Goal: Information Seeking & Learning: Learn about a topic

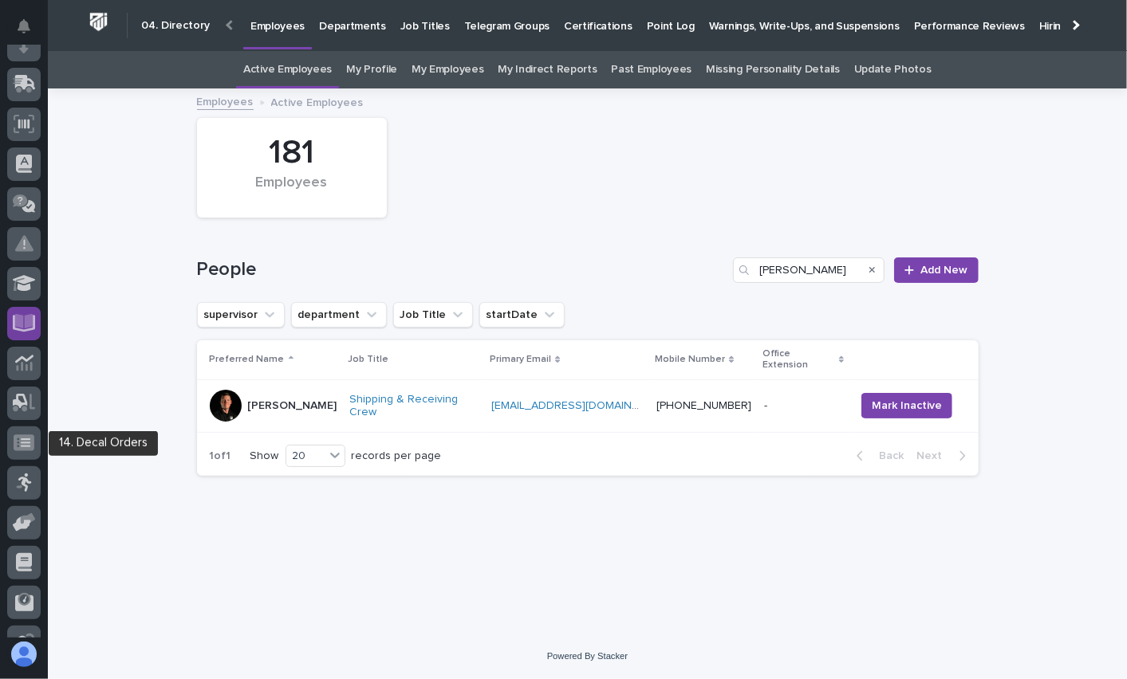
scroll to position [177, 0]
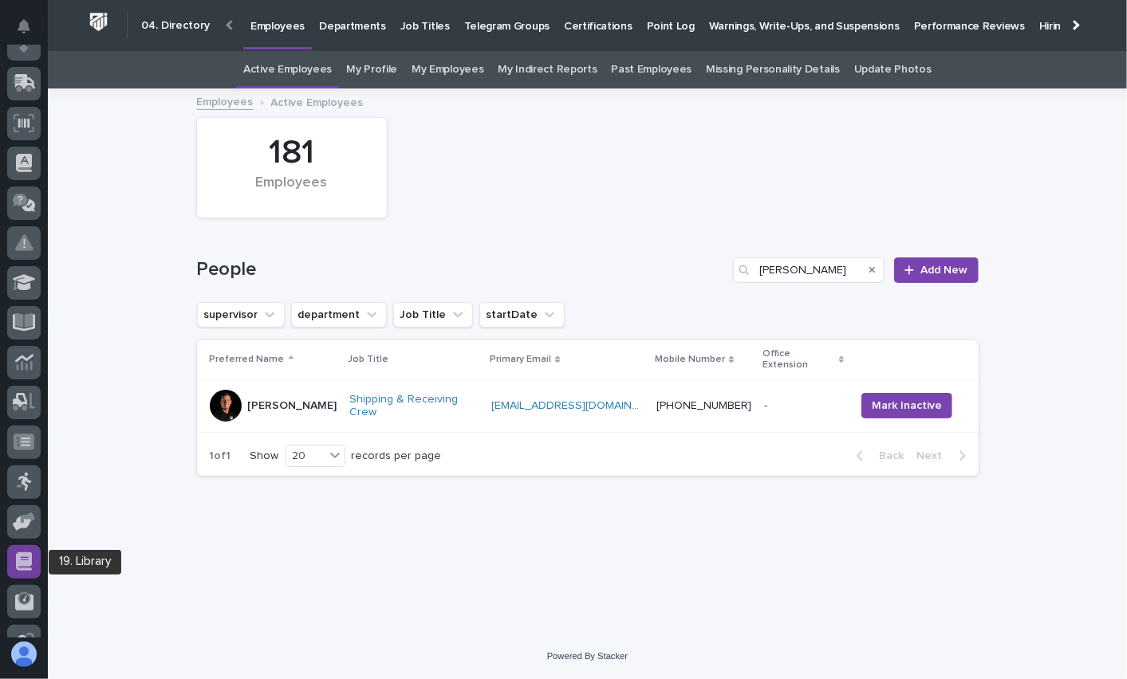
click at [22, 561] on icon at bounding box center [24, 562] width 16 height 18
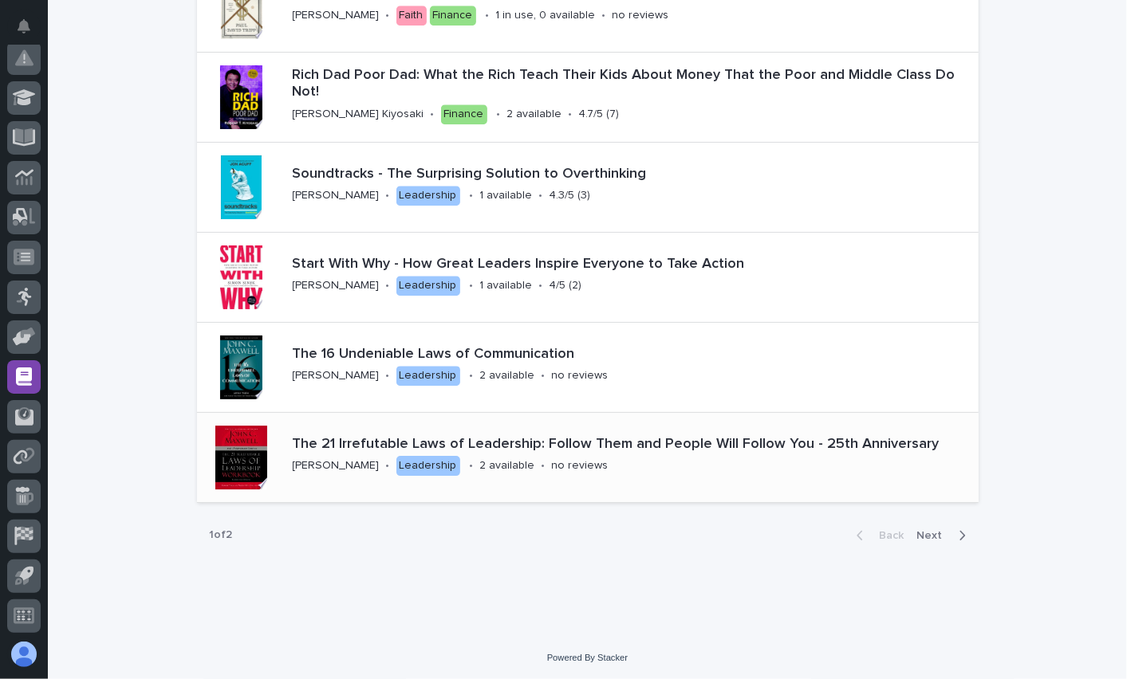
scroll to position [2558, 0]
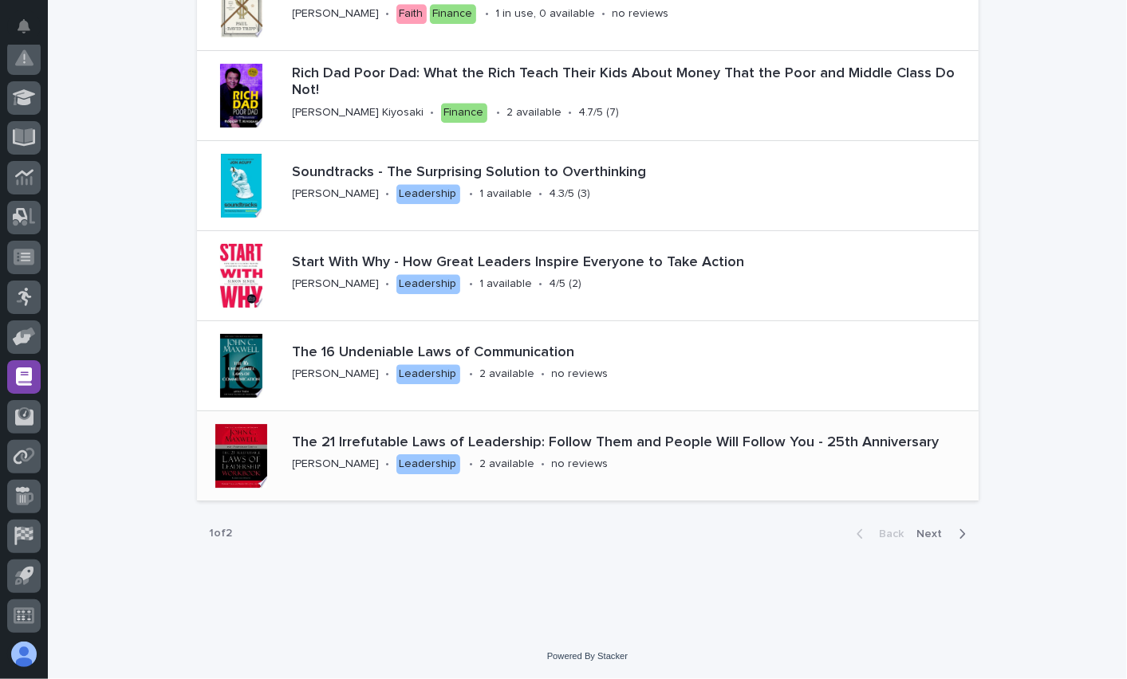
click at [615, 450] on p "The 21 Irrefutable Laws of Leadership: Follow Them and People Will Follow You -…" at bounding box center [632, 444] width 679 height 18
